Goal: Complete application form

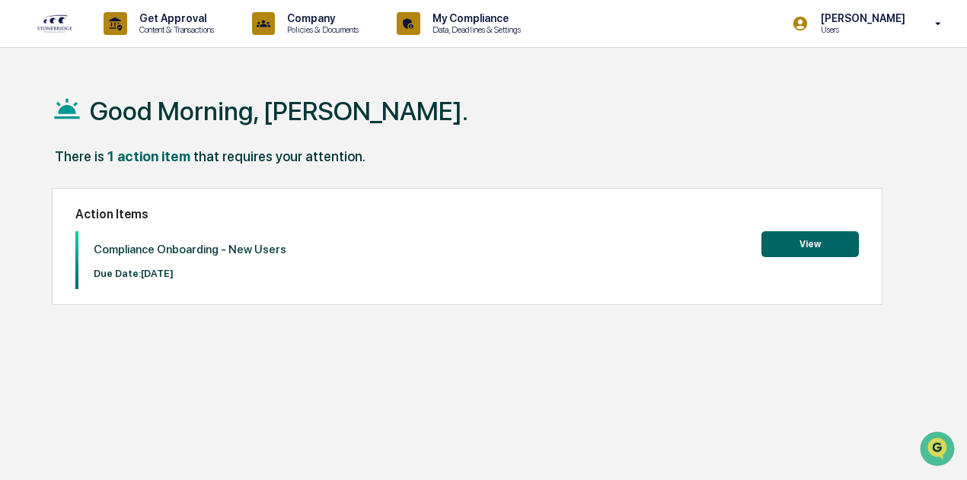
click at [814, 246] on button "View" at bounding box center [809, 244] width 97 height 26
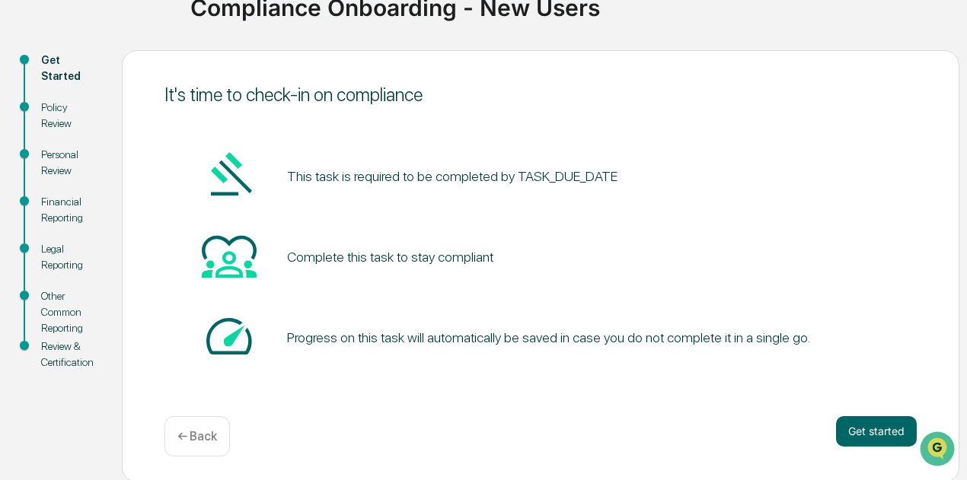
scroll to position [132, 0]
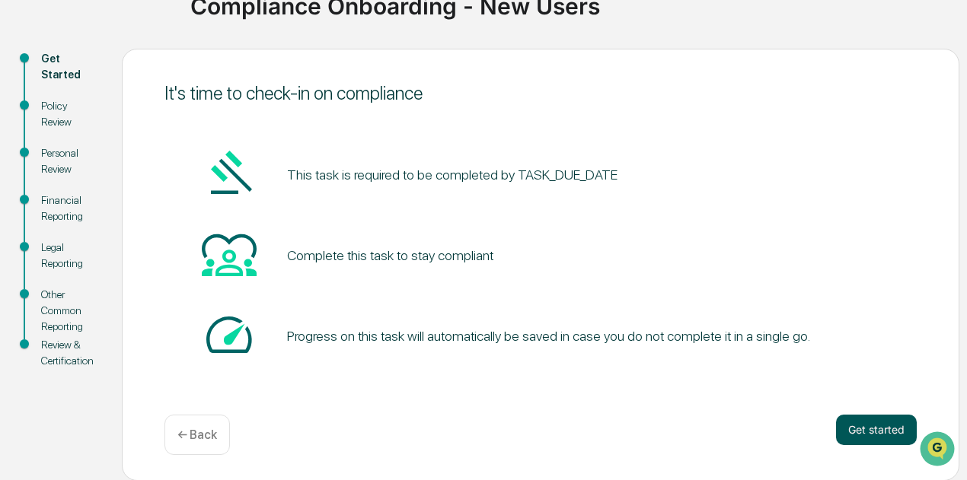
click at [863, 423] on button "Get started" at bounding box center [876, 430] width 81 height 30
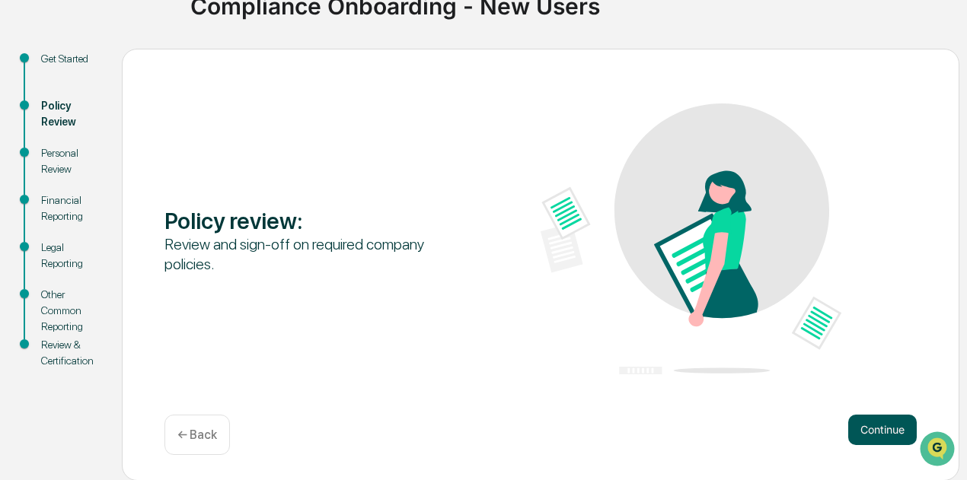
click at [885, 422] on button "Continue" at bounding box center [882, 430] width 69 height 30
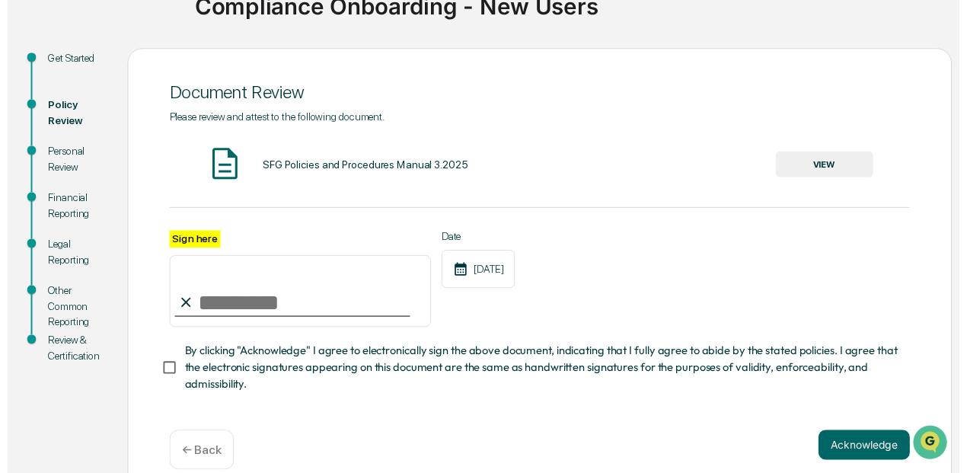
scroll to position [160, 0]
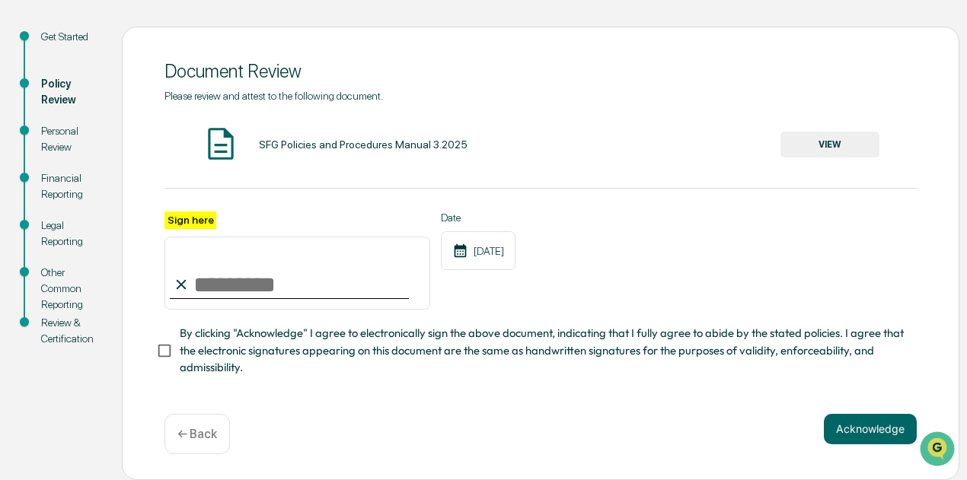
click at [218, 273] on input "Sign here" at bounding box center [297, 273] width 266 height 73
type input "**********"
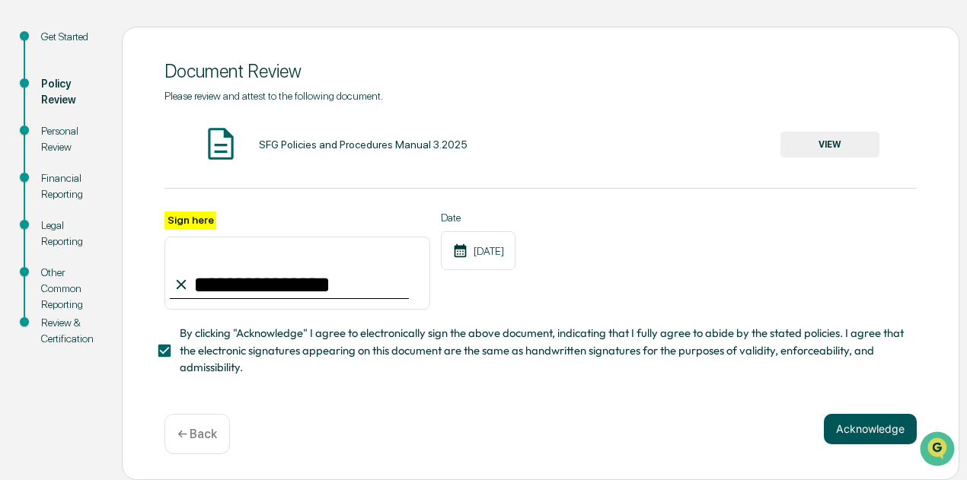
click at [869, 424] on button "Acknowledge" at bounding box center [870, 429] width 93 height 30
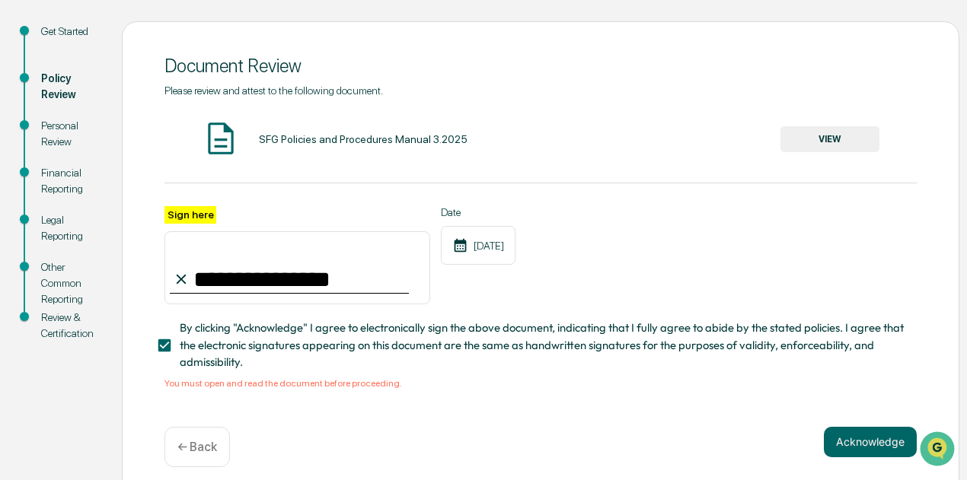
click at [828, 140] on button "VIEW" at bounding box center [829, 139] width 99 height 26
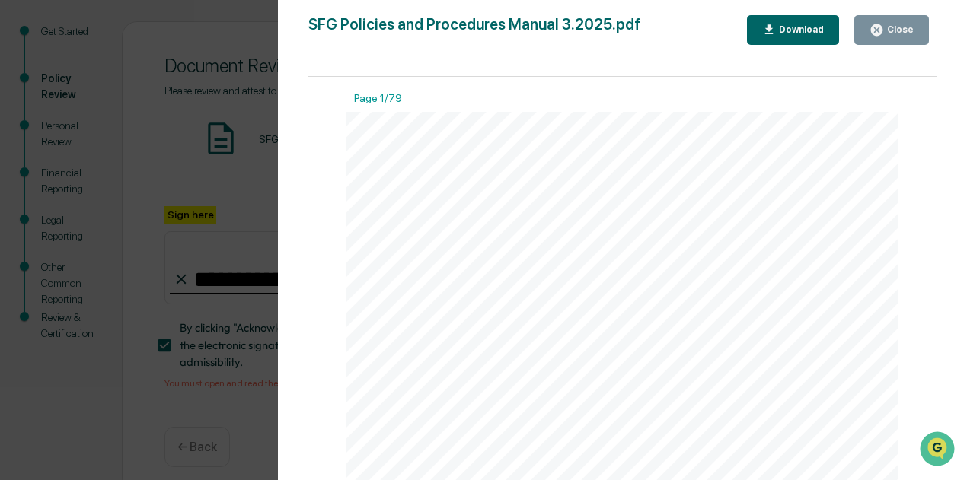
click at [882, 30] on icon "button" at bounding box center [876, 29] width 11 height 11
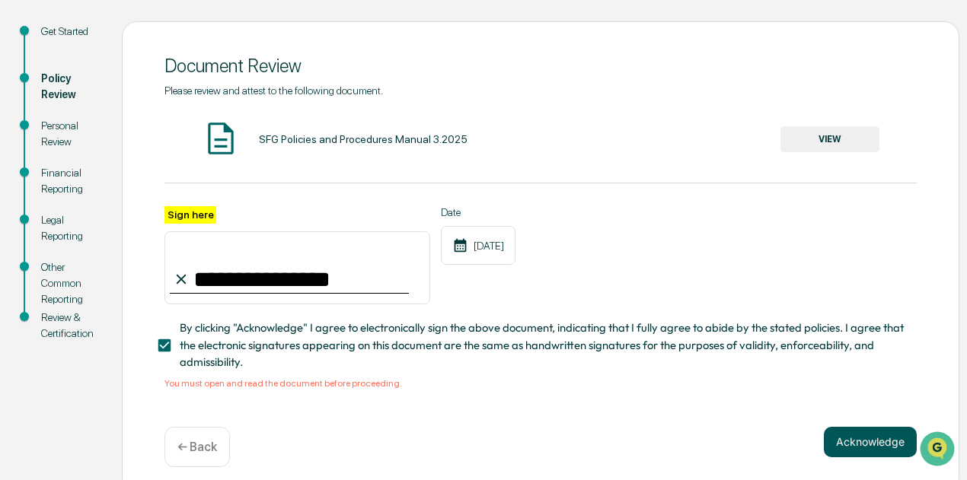
click at [867, 435] on button "Acknowledge" at bounding box center [870, 442] width 93 height 30
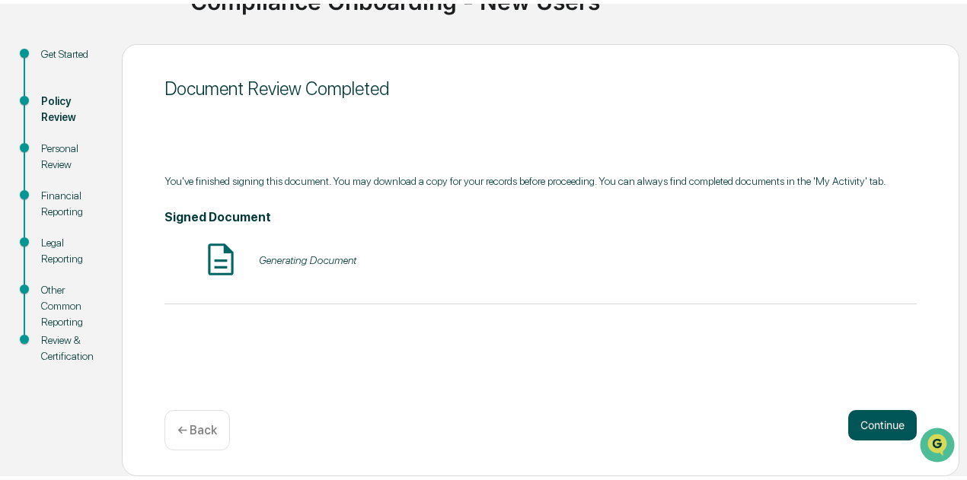
scroll to position [132, 0]
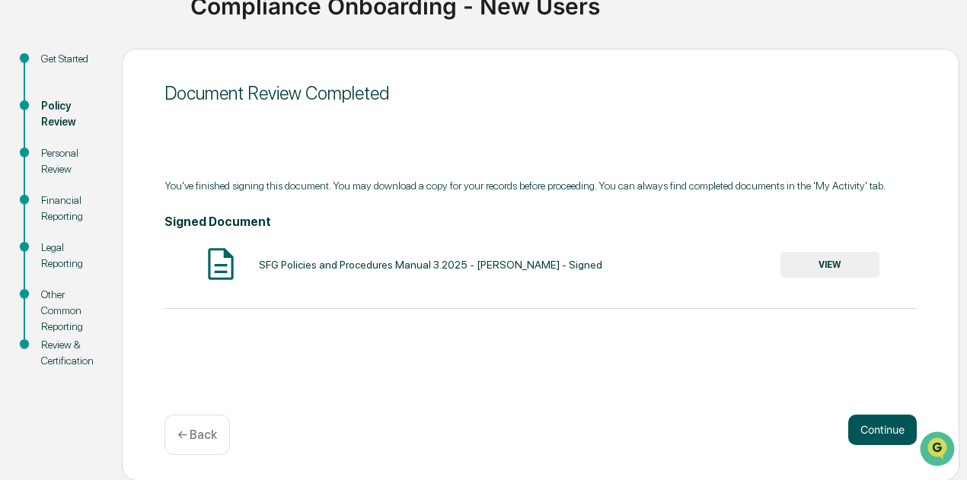
click at [882, 424] on button "Continue" at bounding box center [882, 430] width 69 height 30
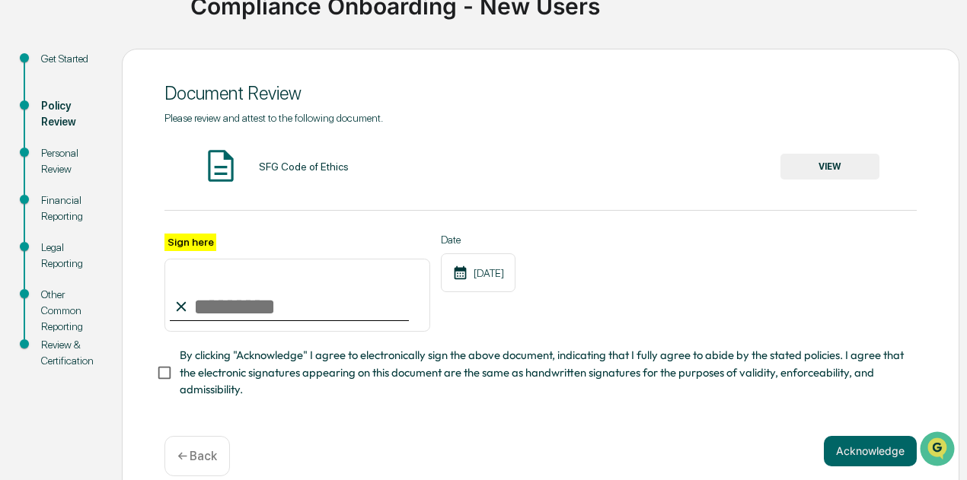
click at [237, 301] on input "Sign here" at bounding box center [297, 295] width 266 height 73
type input "**********"
click at [840, 165] on button "VIEW" at bounding box center [829, 167] width 99 height 26
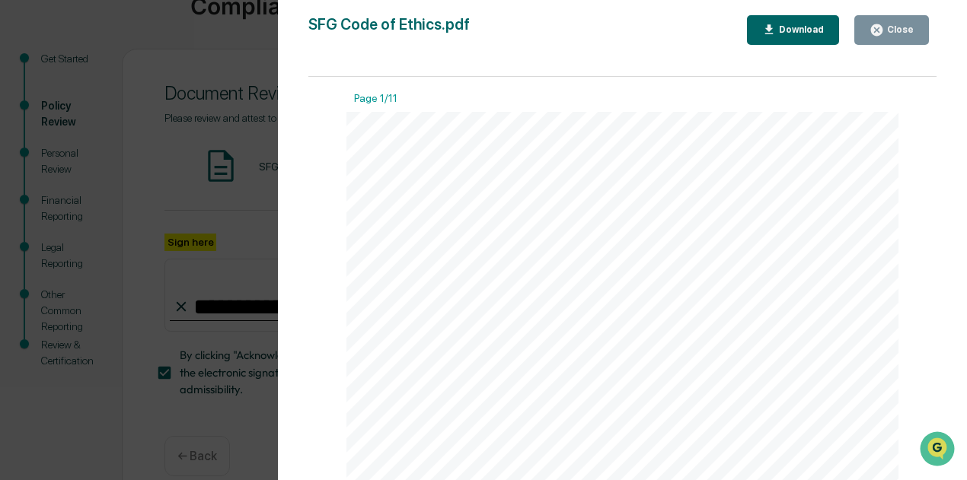
click at [882, 30] on icon "button" at bounding box center [876, 29] width 11 height 11
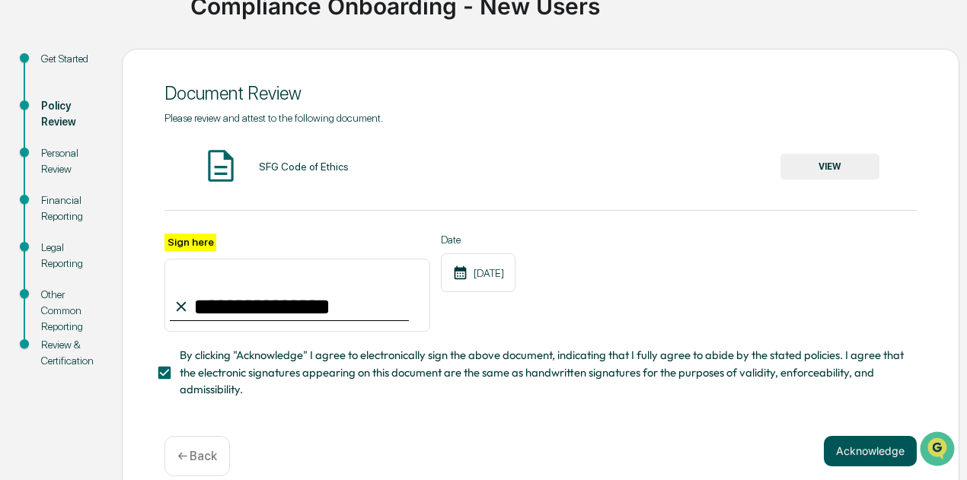
click at [858, 453] on button "Acknowledge" at bounding box center [870, 451] width 93 height 30
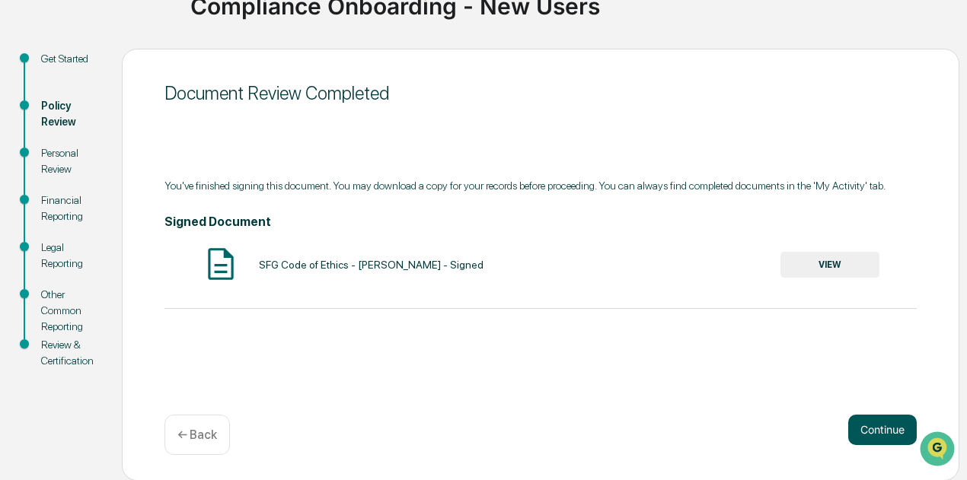
click at [882, 426] on button "Continue" at bounding box center [882, 430] width 69 height 30
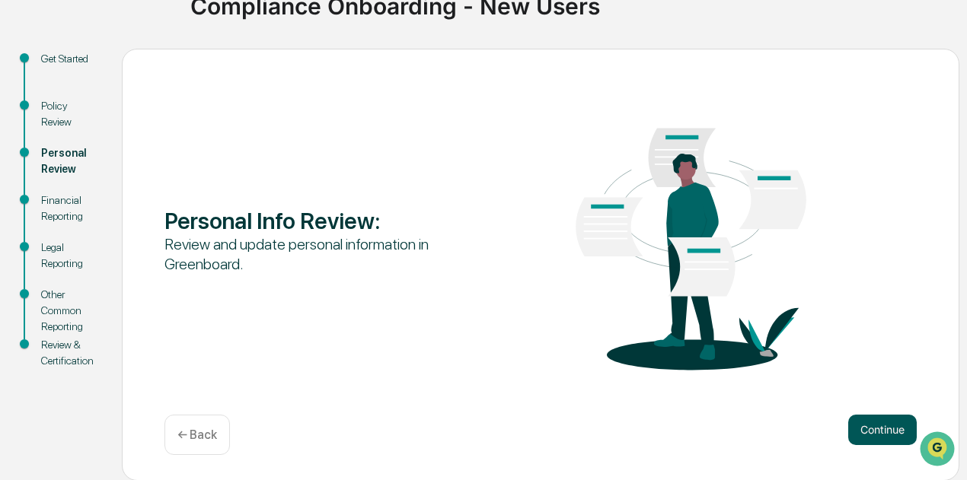
click at [884, 430] on button "Continue" at bounding box center [882, 430] width 69 height 30
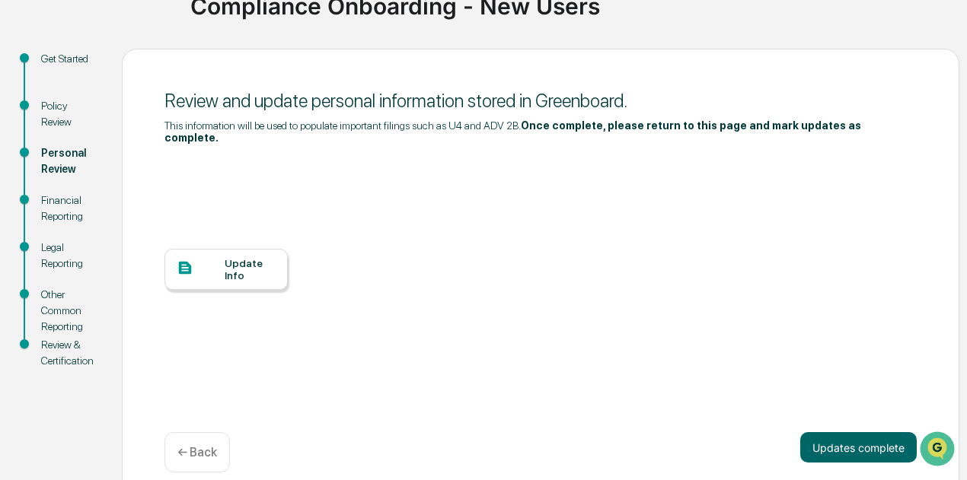
click at [245, 257] on div "Update Info" at bounding box center [250, 269] width 51 height 24
click at [864, 436] on button "Updates complete" at bounding box center [858, 447] width 116 height 30
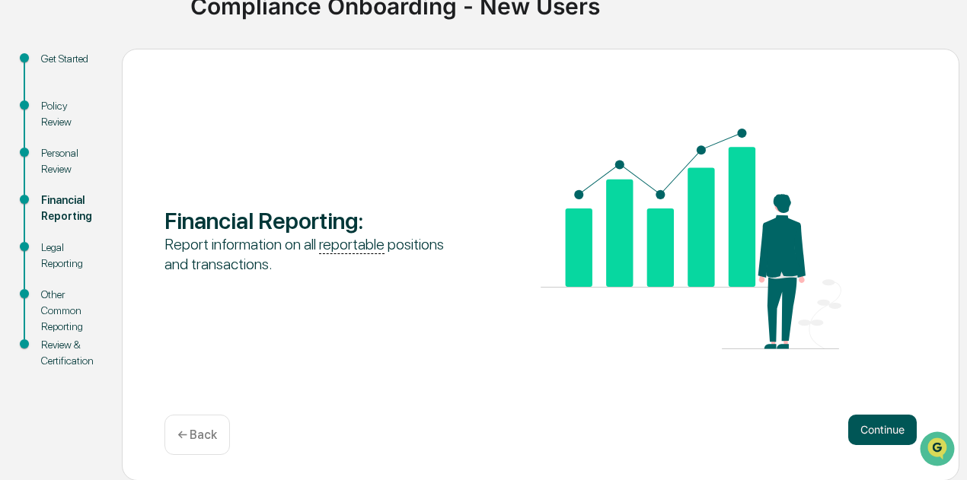
click at [875, 430] on button "Continue" at bounding box center [882, 430] width 69 height 30
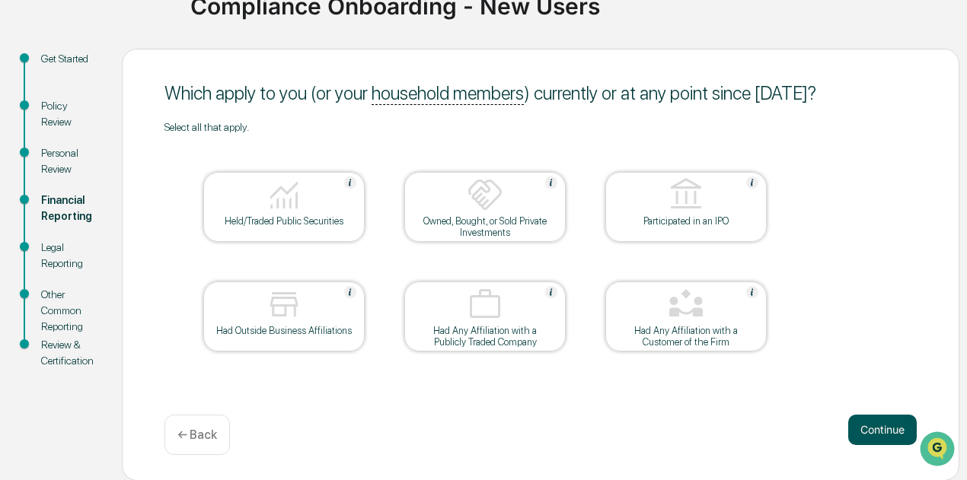
click at [876, 423] on button "Continue" at bounding box center [882, 430] width 69 height 30
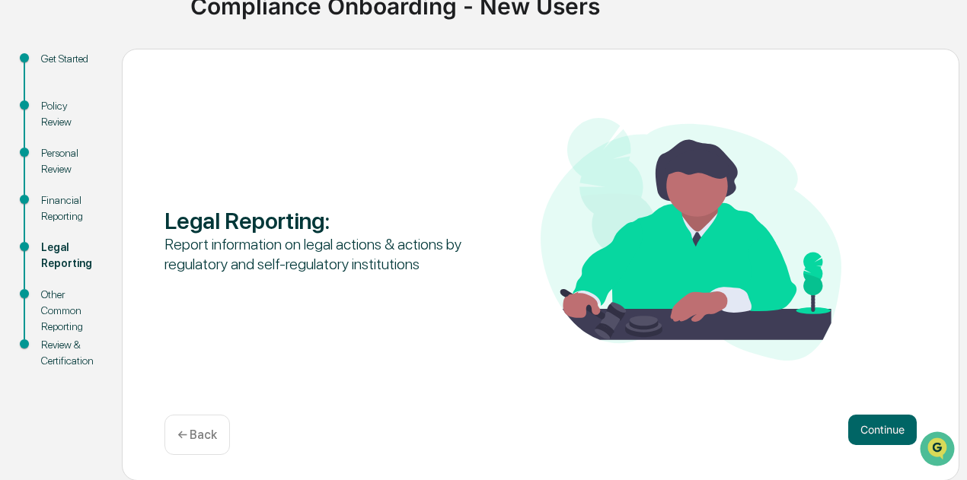
click at [876, 423] on button "Continue" at bounding box center [882, 430] width 69 height 30
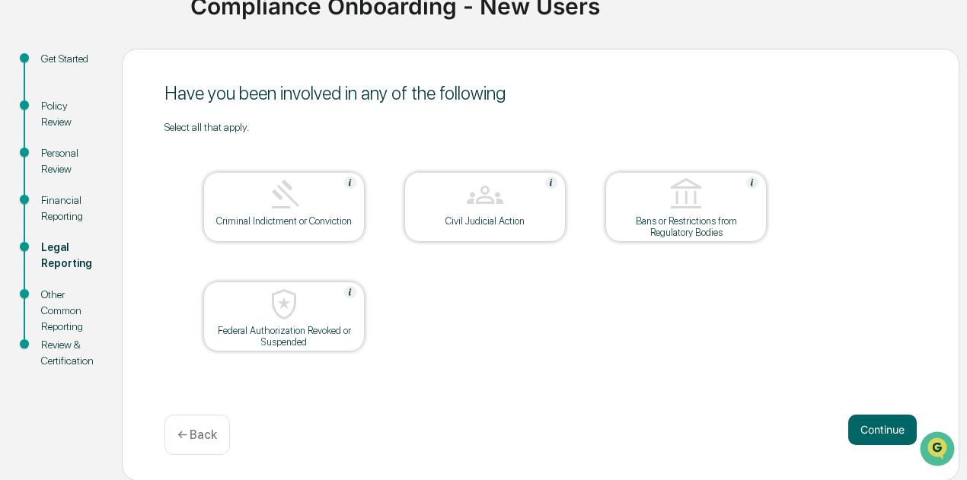
click at [876, 423] on button "Continue" at bounding box center [882, 430] width 69 height 30
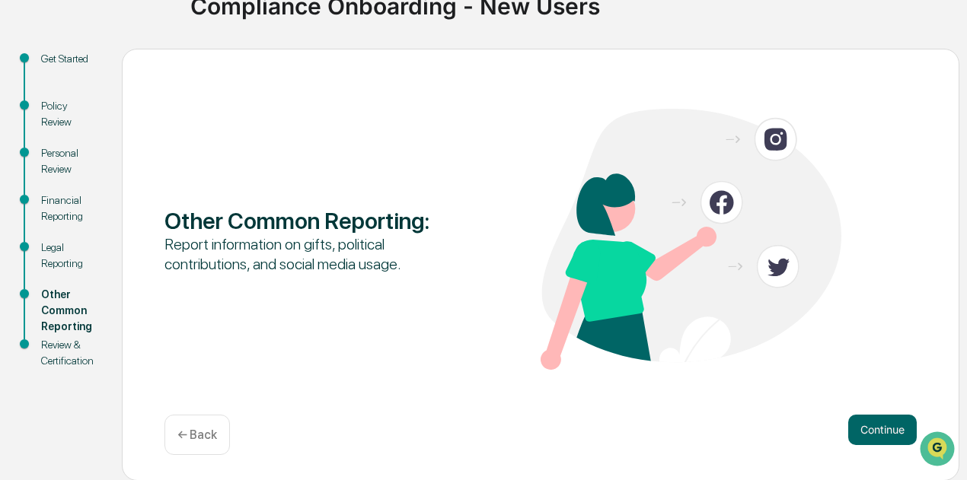
click at [876, 423] on button "Continue" at bounding box center [882, 430] width 69 height 30
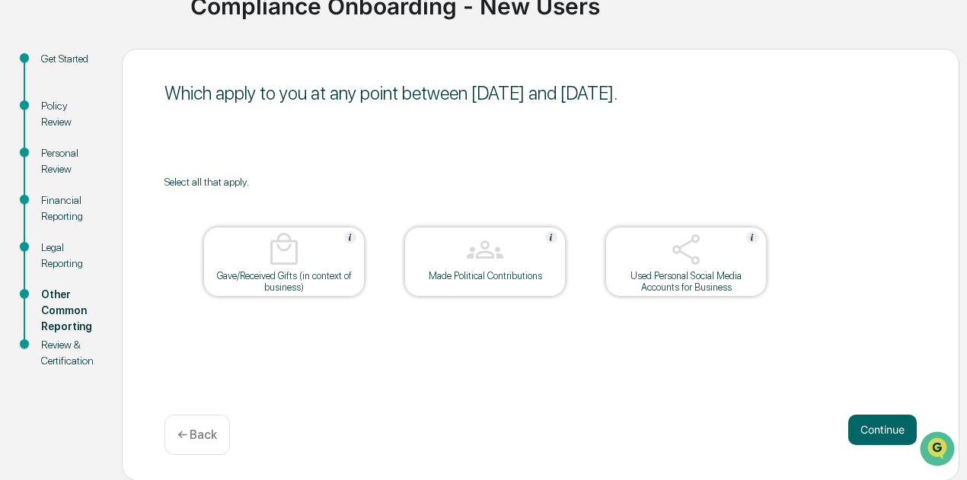
click at [876, 423] on button "Continue" at bounding box center [882, 430] width 69 height 30
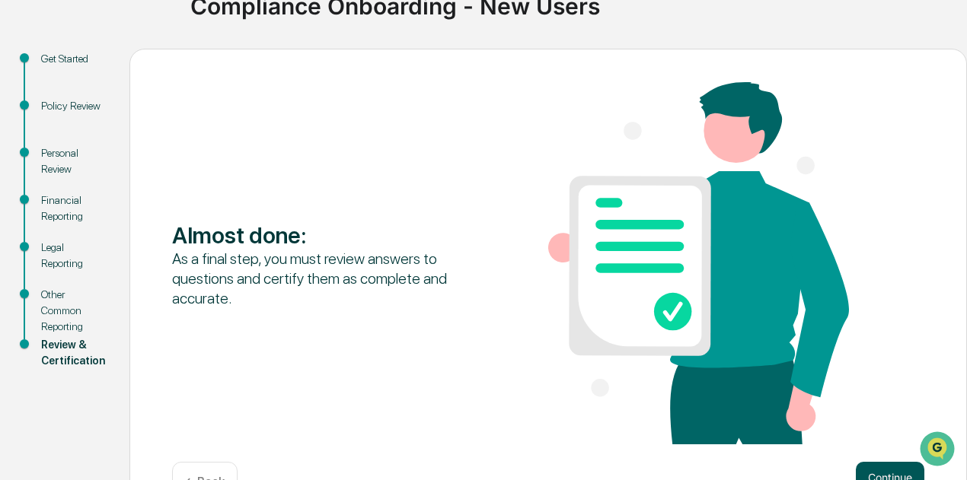
click at [881, 471] on button "Continue" at bounding box center [890, 477] width 69 height 30
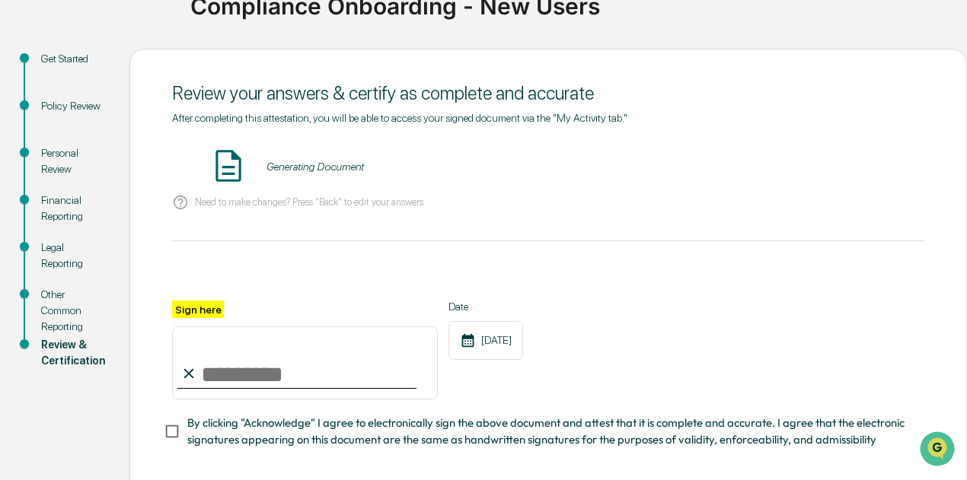
click at [263, 375] on input "Sign here" at bounding box center [305, 363] width 266 height 73
type input "**********"
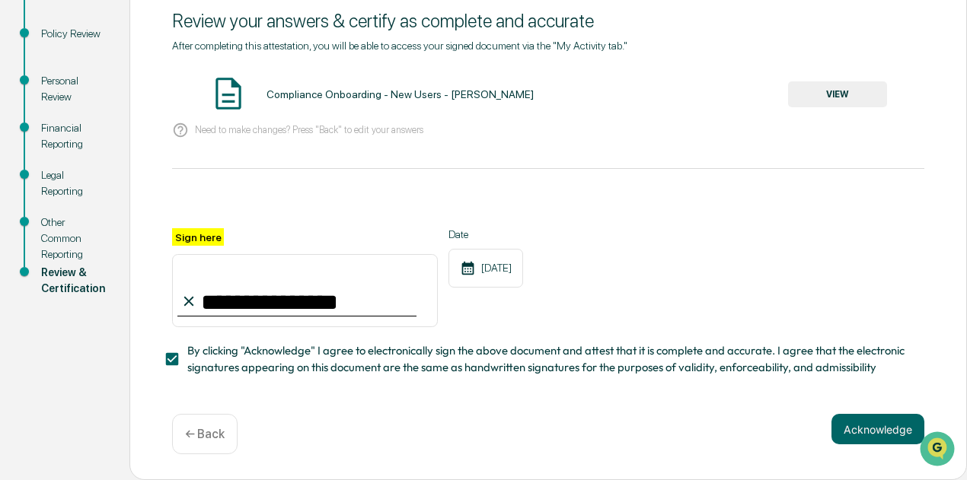
scroll to position [210, 0]
click at [875, 433] on button "Acknowledge" at bounding box center [877, 429] width 93 height 30
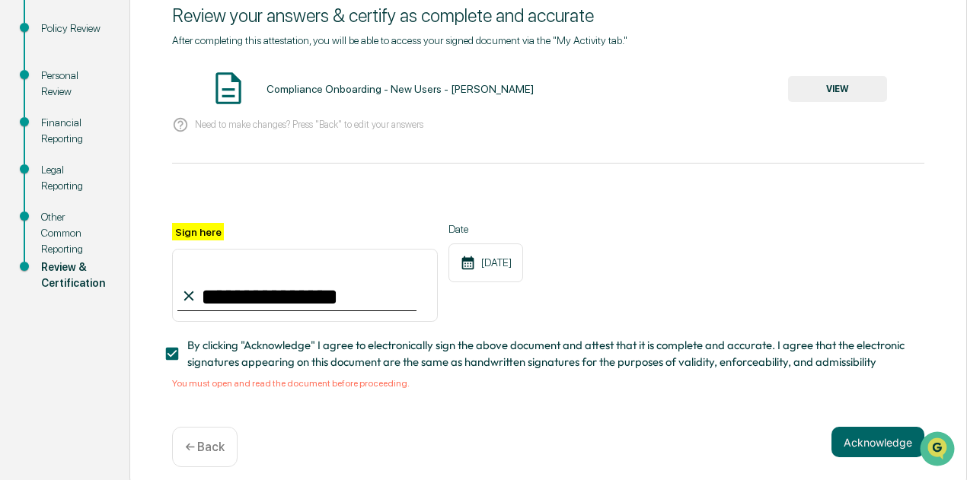
click at [834, 91] on button "VIEW" at bounding box center [837, 89] width 99 height 26
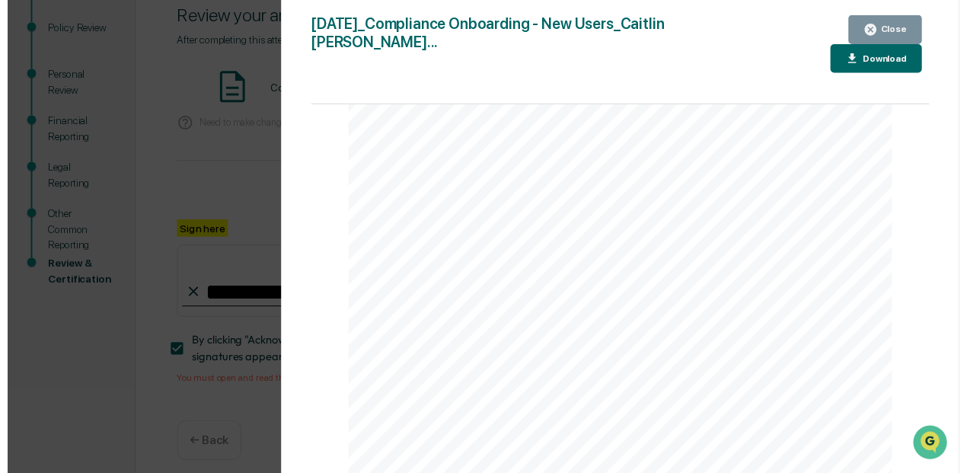
scroll to position [2937, 0]
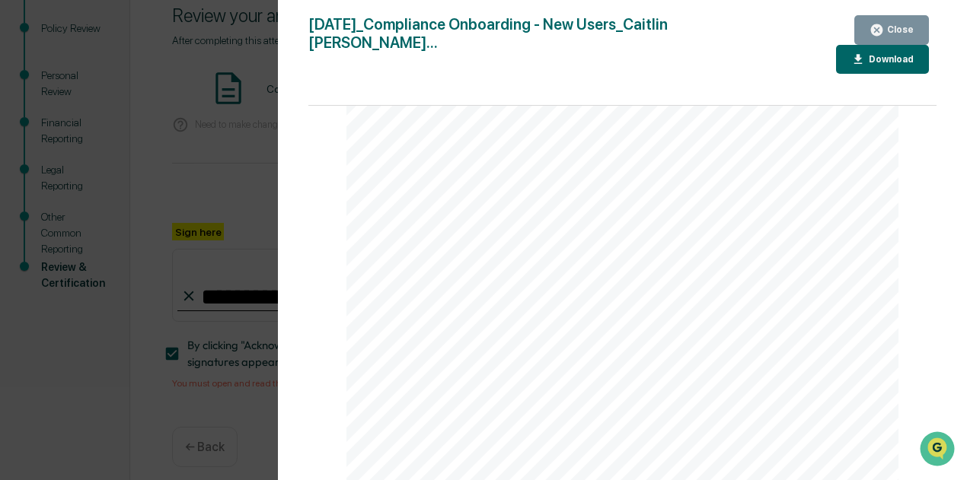
click at [898, 22] on button "Close" at bounding box center [891, 30] width 75 height 30
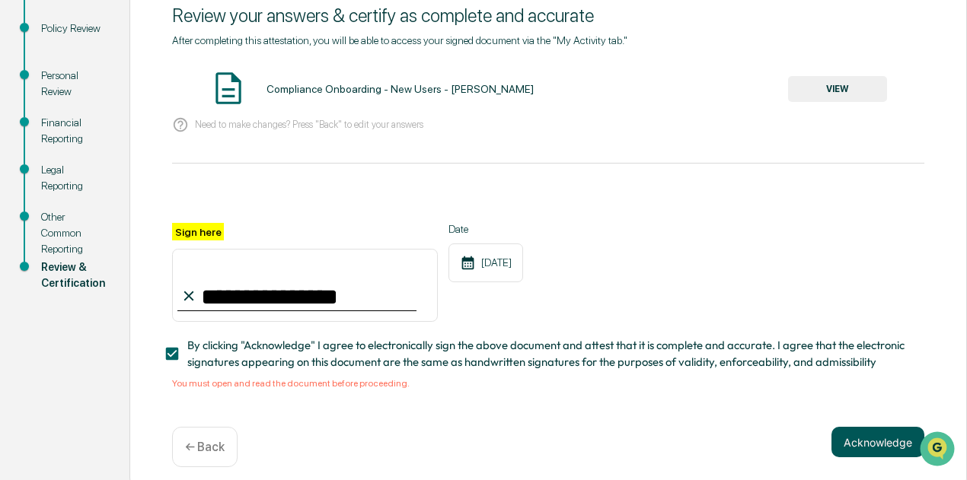
click at [862, 445] on button "Acknowledge" at bounding box center [877, 442] width 93 height 30
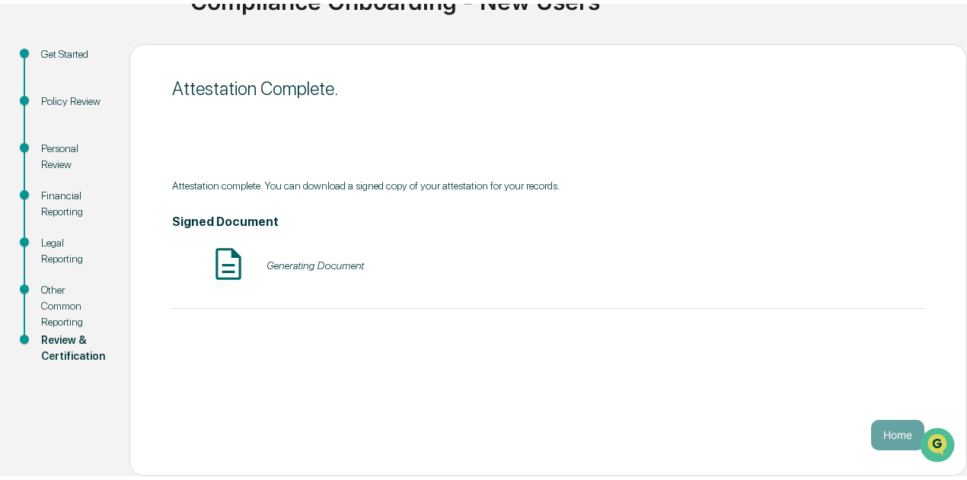
scroll to position [132, 0]
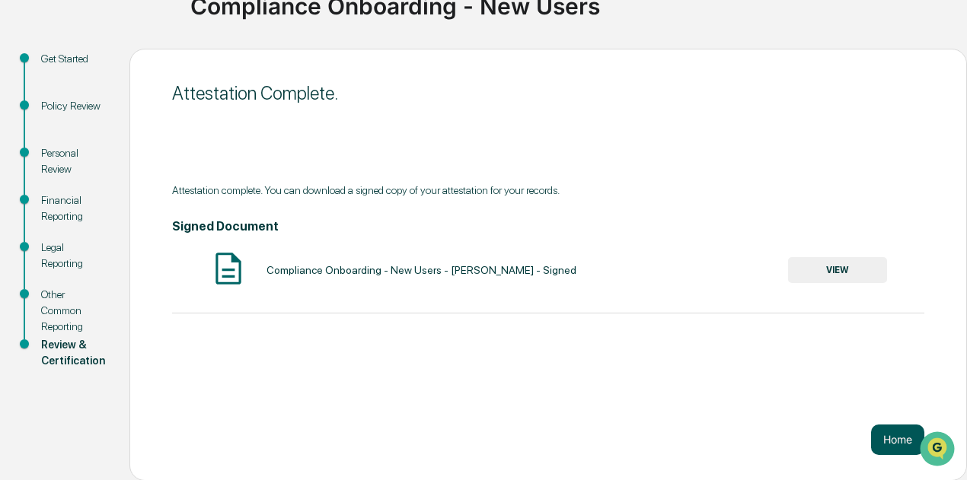
click at [889, 438] on button "Home" at bounding box center [897, 440] width 53 height 30
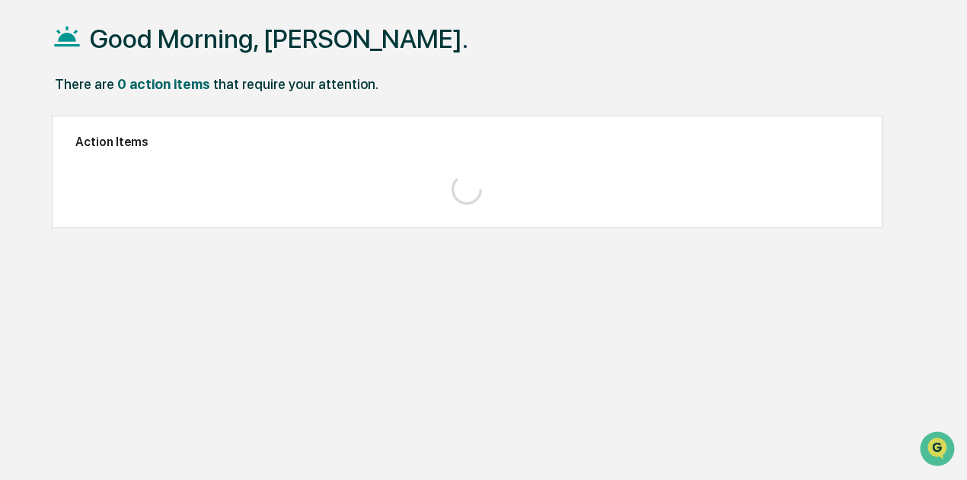
scroll to position [72, 0]
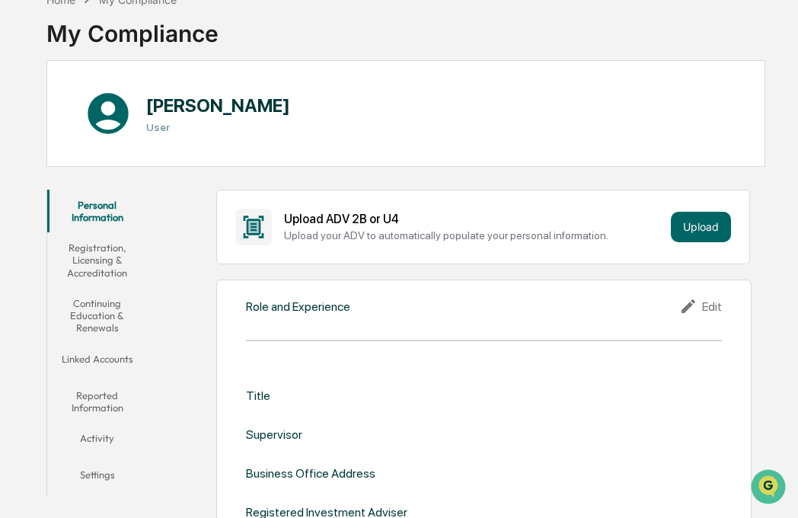
scroll to position [86, 0]
